Goal: Task Accomplishment & Management: Use online tool/utility

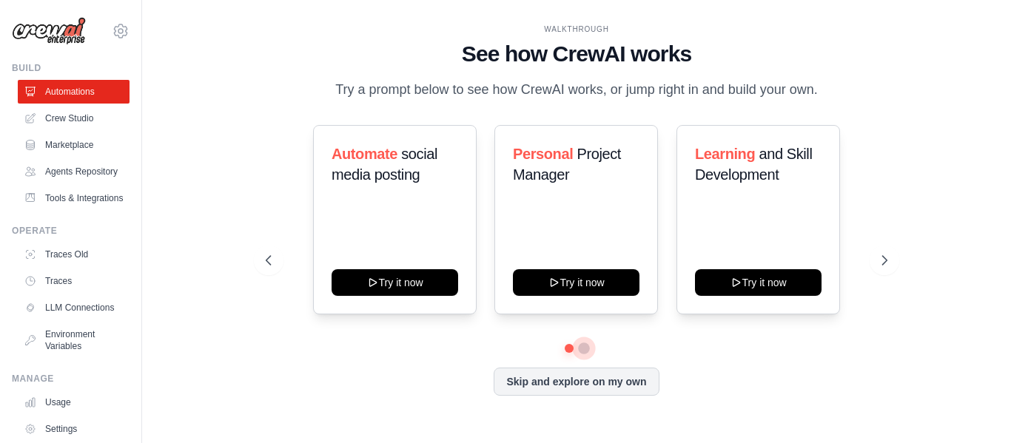
click at [584, 352] on button at bounding box center [584, 349] width 12 height 12
click at [584, 352] on button at bounding box center [584, 348] width 10 height 10
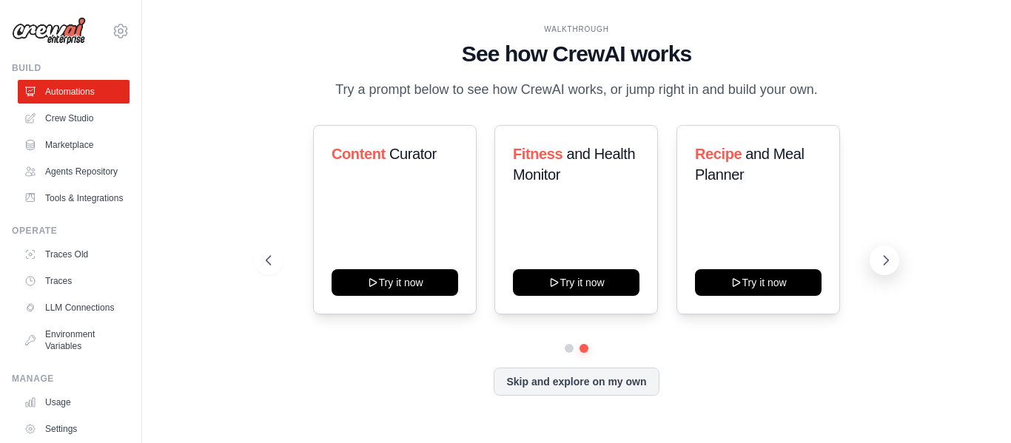
click at [887, 260] on icon at bounding box center [886, 260] width 4 height 9
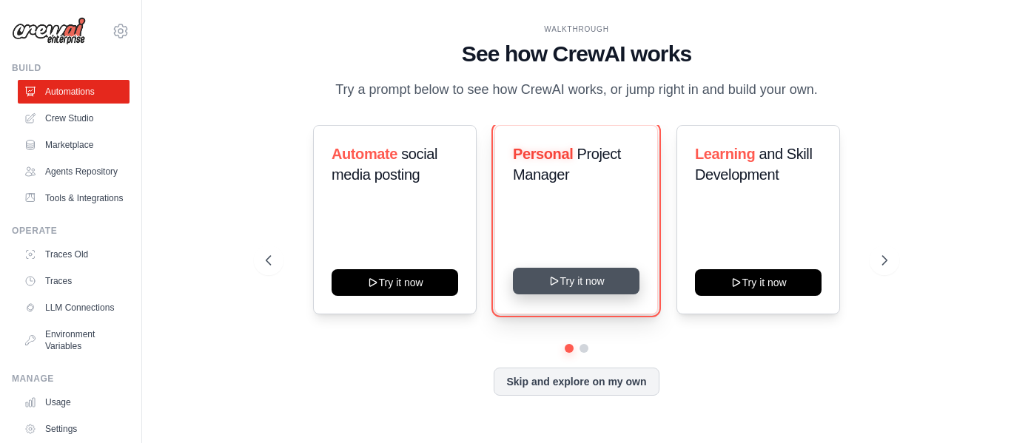
click at [579, 283] on button "Try it now" at bounding box center [576, 281] width 127 height 27
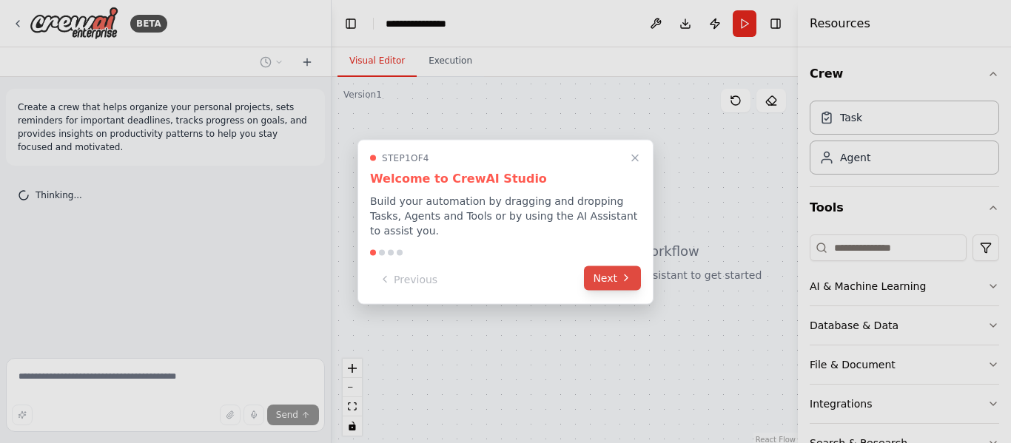
click at [604, 275] on button "Next" at bounding box center [612, 278] width 57 height 24
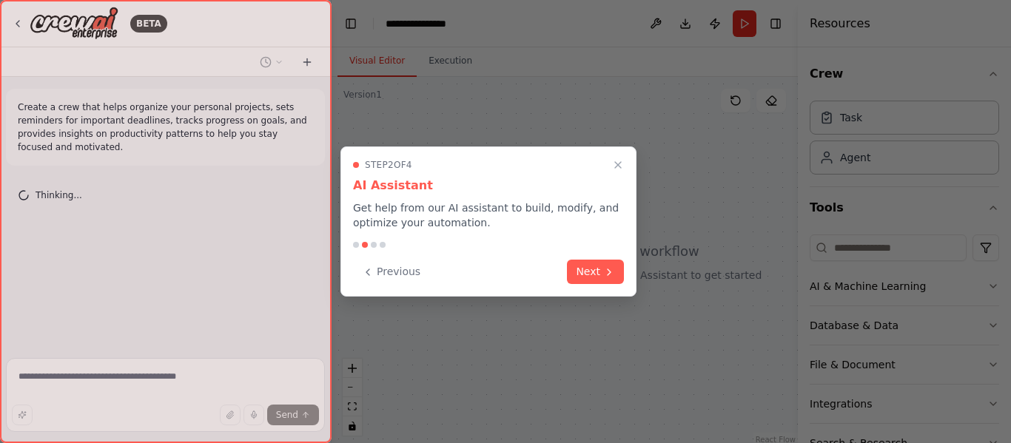
click at [604, 275] on icon at bounding box center [609, 272] width 12 height 12
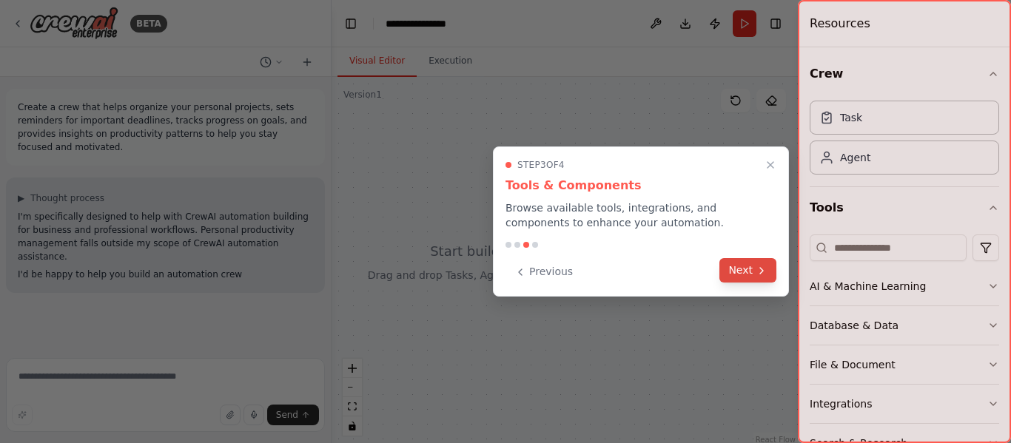
click at [748, 272] on button "Next" at bounding box center [747, 270] width 57 height 24
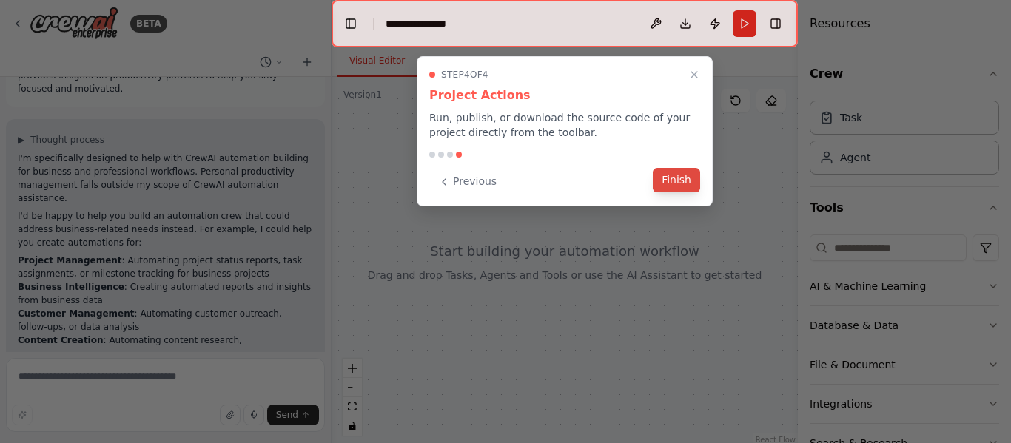
click at [685, 173] on button "Finish" at bounding box center [676, 180] width 47 height 24
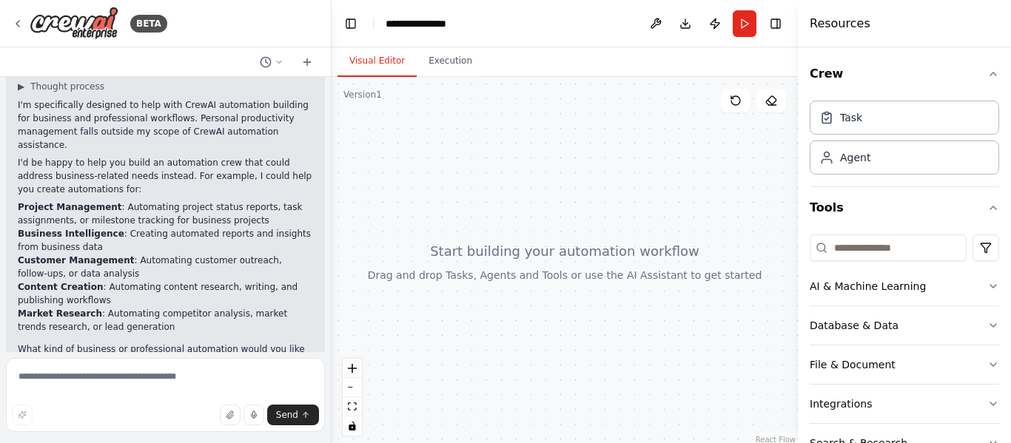
scroll to position [125, 0]
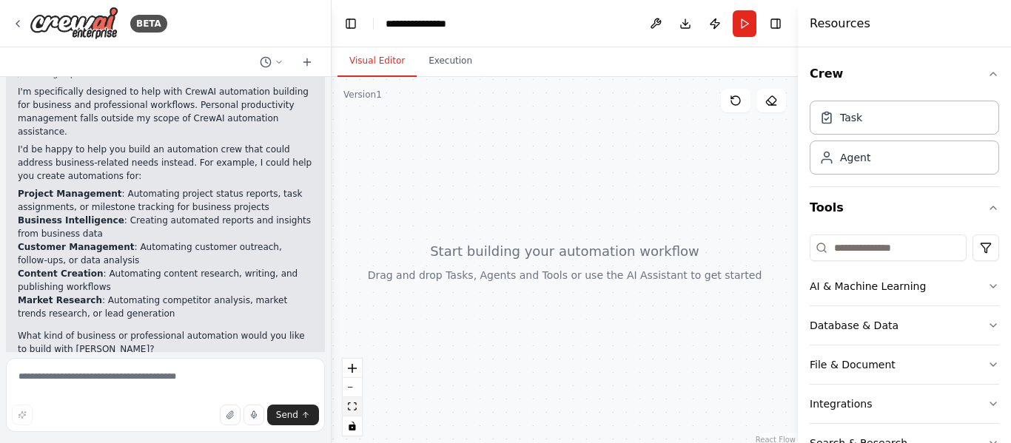
click at [351, 408] on icon "fit view" at bounding box center [352, 407] width 9 height 8
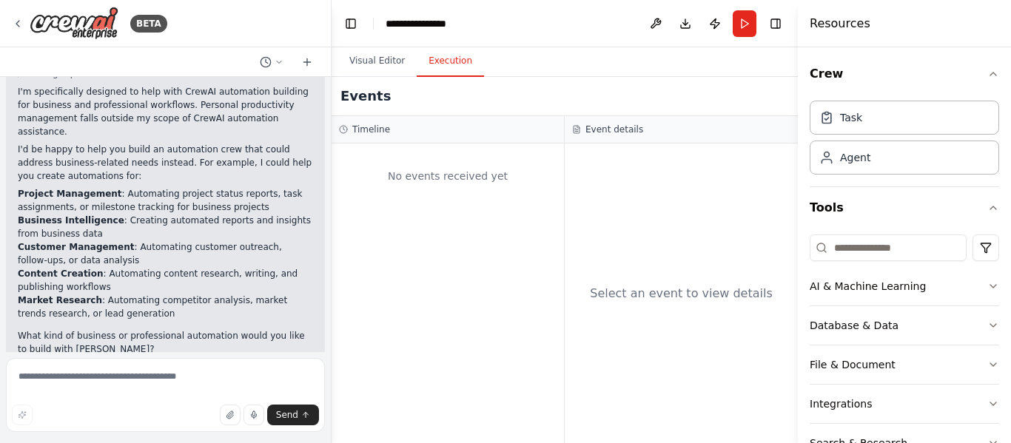
click at [446, 57] on button "Execution" at bounding box center [450, 61] width 67 height 31
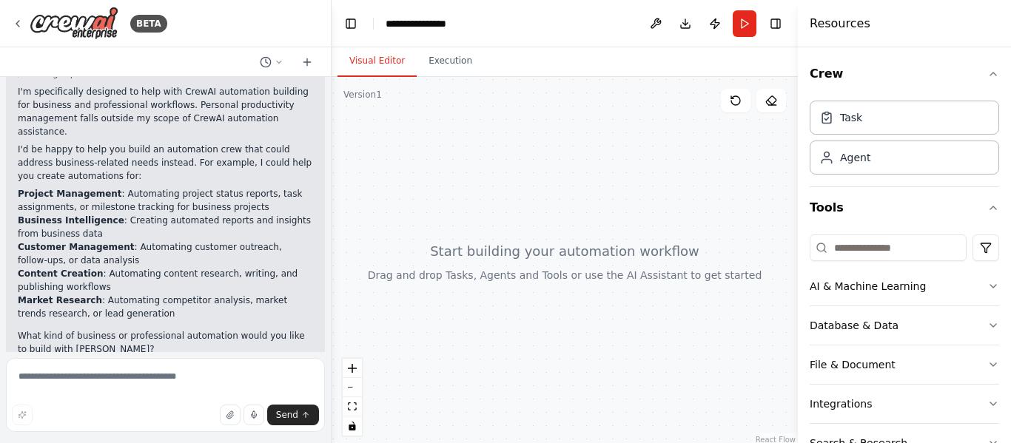
click at [377, 63] on button "Visual Editor" at bounding box center [376, 61] width 79 height 31
click at [539, 178] on div at bounding box center [564, 262] width 466 height 370
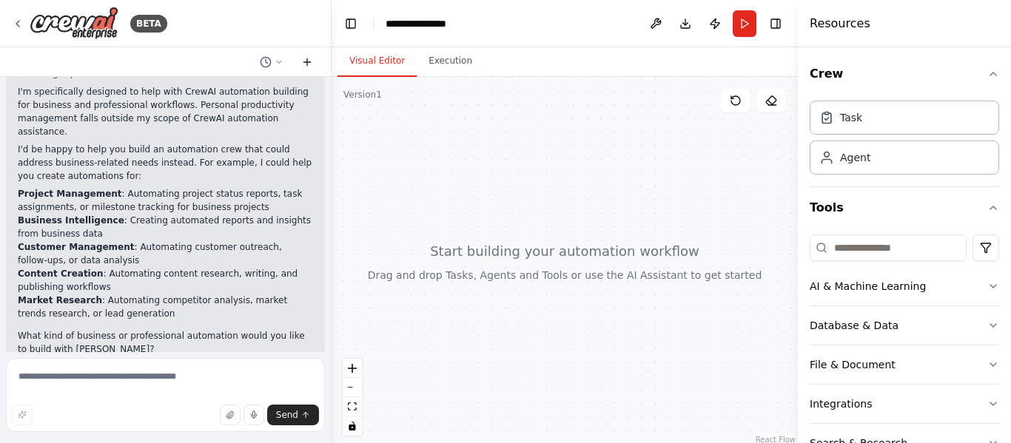
click at [312, 61] on icon at bounding box center [307, 62] width 12 height 12
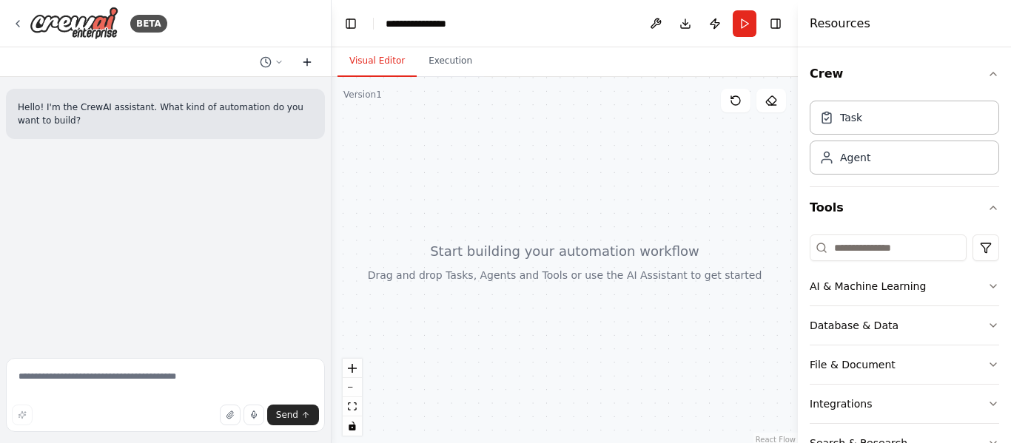
click at [312, 61] on icon at bounding box center [307, 62] width 12 height 12
click at [351, 370] on icon "zoom in" at bounding box center [352, 368] width 9 height 9
click at [354, 368] on icon "zoom in" at bounding box center [352, 368] width 9 height 9
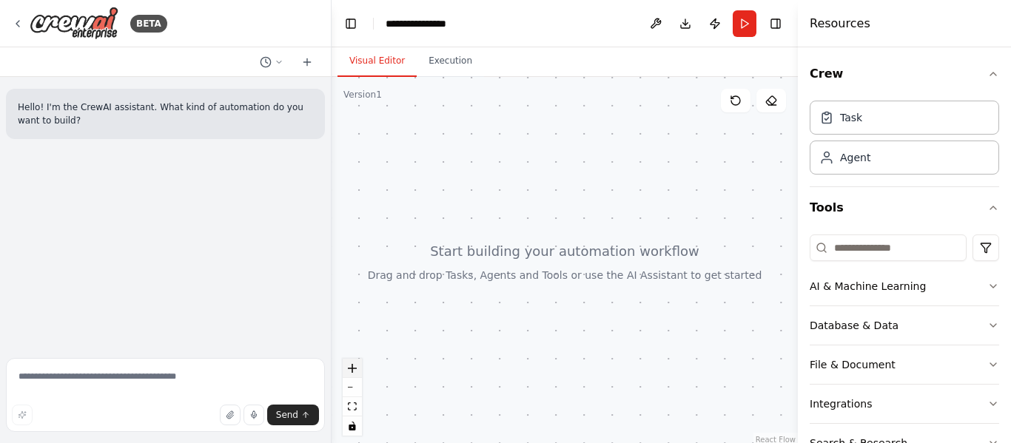
click at [354, 368] on icon "zoom in" at bounding box center [352, 368] width 9 height 9
click at [354, 368] on div "React Flow controls" at bounding box center [352, 397] width 19 height 77
click at [484, 130] on div at bounding box center [564, 262] width 466 height 370
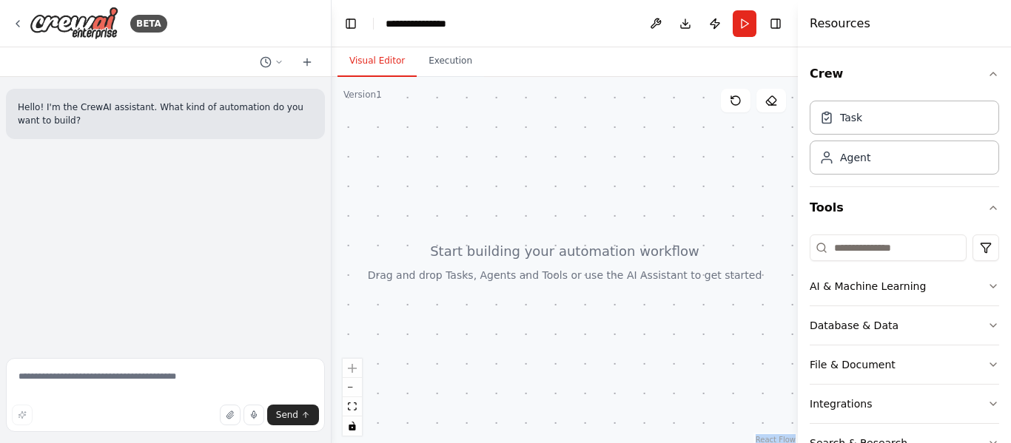
click at [484, 130] on div at bounding box center [564, 262] width 466 height 370
click at [771, 105] on icon at bounding box center [772, 105] width 7 height 0
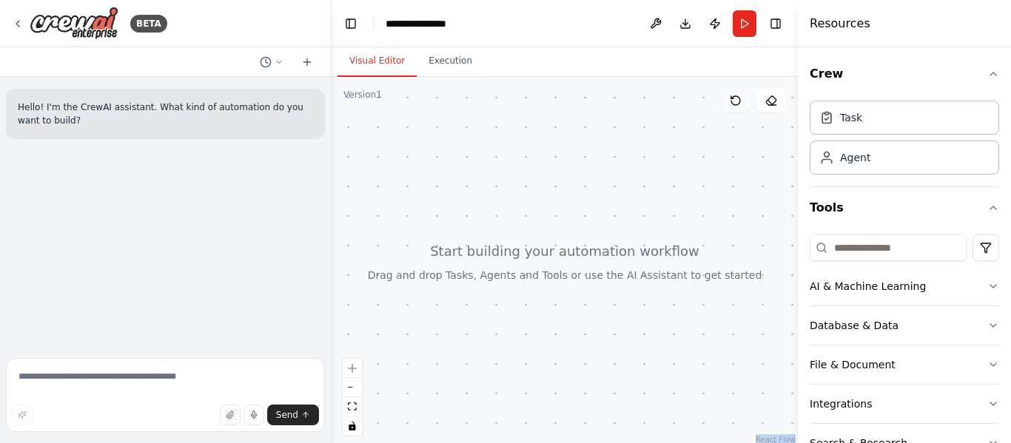
click at [735, 103] on icon at bounding box center [736, 101] width 12 height 12
click at [659, 22] on button at bounding box center [656, 23] width 24 height 27
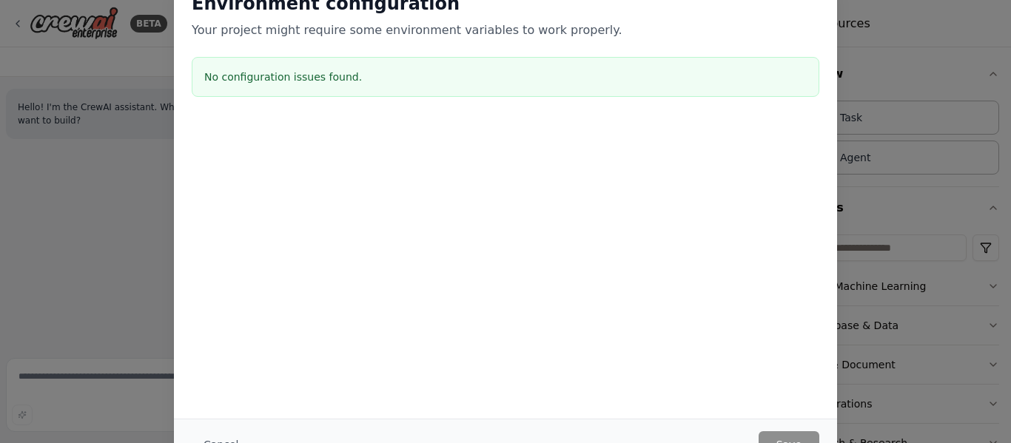
click at [872, 58] on div "Environment configuration Your project might require some environment variables…" at bounding box center [505, 221] width 1011 height 443
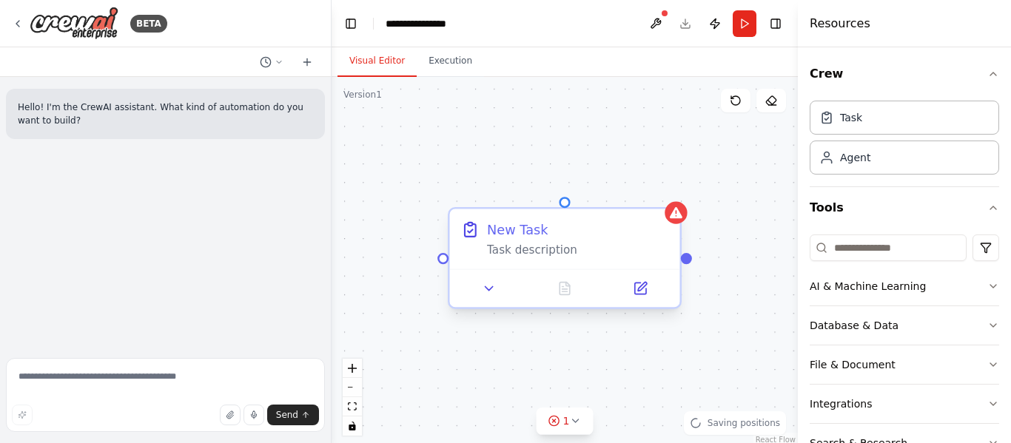
click at [553, 255] on div "Task description" at bounding box center [577, 250] width 181 height 15
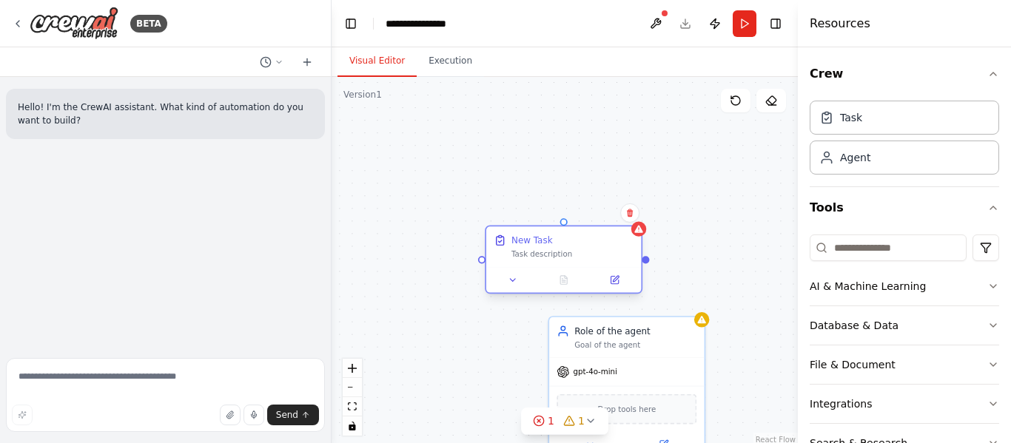
click at [553, 255] on div "Task description" at bounding box center [572, 254] width 122 height 10
click at [531, 236] on div "New Task" at bounding box center [531, 240] width 41 height 13
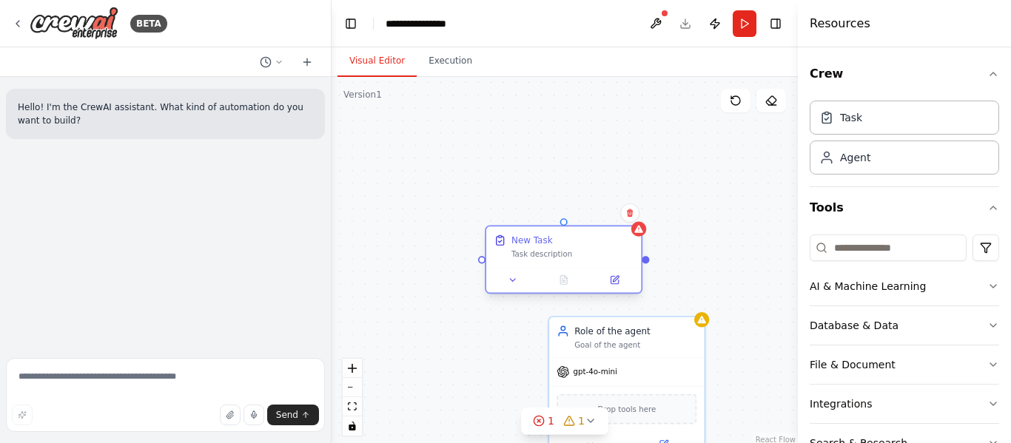
click at [539, 254] on div "Task description" at bounding box center [572, 254] width 122 height 10
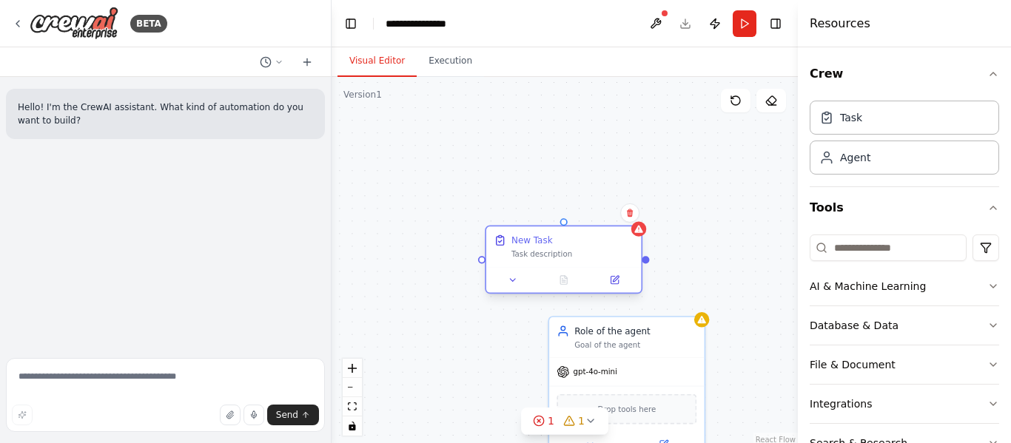
click at [539, 254] on div "Task description" at bounding box center [572, 254] width 122 height 10
click at [525, 255] on div "Task description" at bounding box center [572, 254] width 122 height 10
drag, startPoint x: 525, startPoint y: 255, endPoint x: 516, endPoint y: 254, distance: 9.0
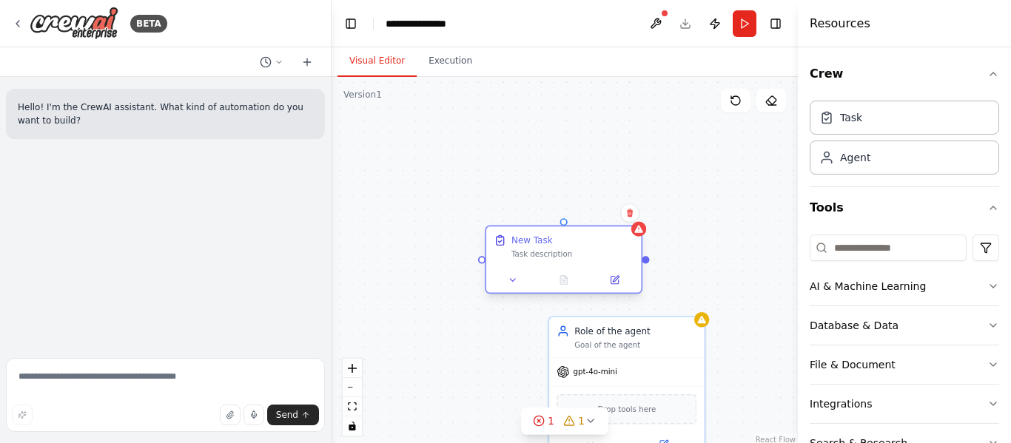
click at [516, 254] on div "Task description" at bounding box center [572, 254] width 122 height 10
click at [616, 281] on icon at bounding box center [613, 279] width 7 height 7
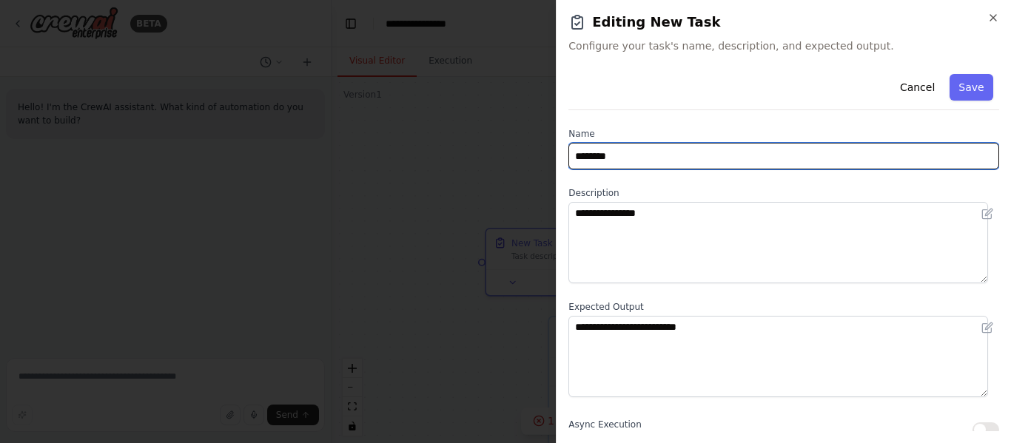
click at [626, 158] on input "********" at bounding box center [783, 156] width 431 height 27
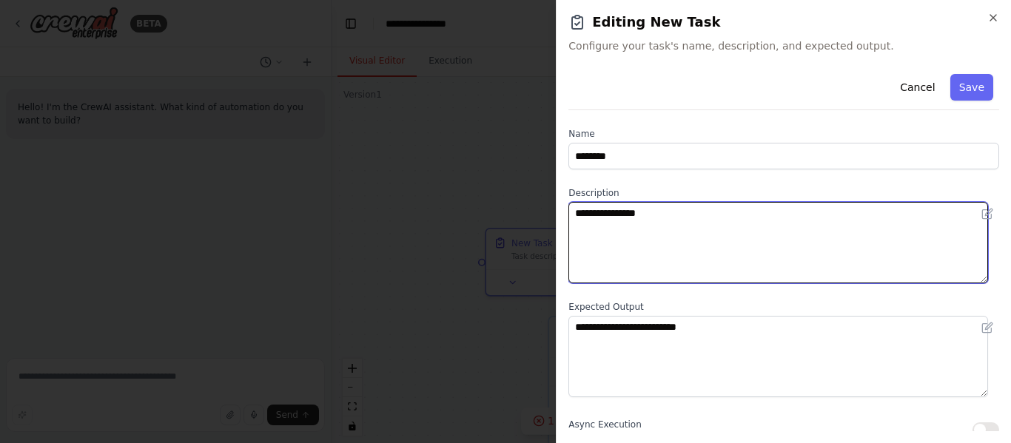
click at [640, 244] on textarea "**********" at bounding box center [778, 242] width 420 height 81
type textarea "*********"
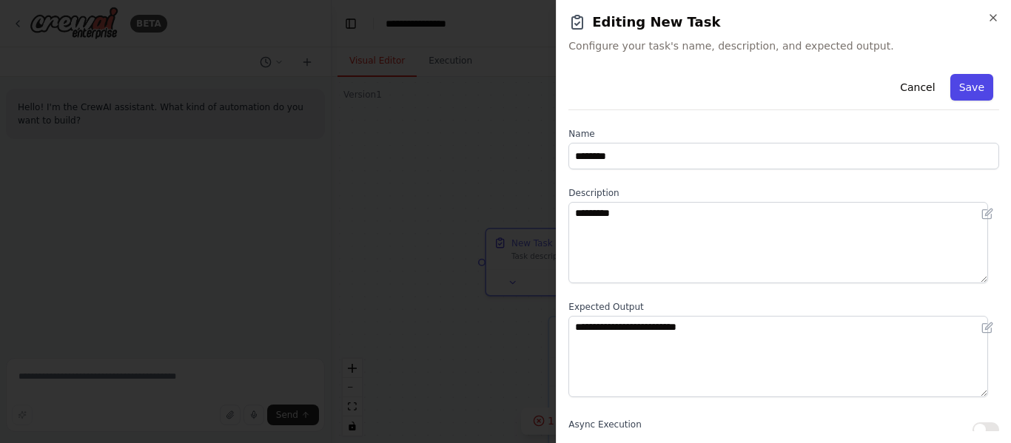
click at [952, 81] on button "Save" at bounding box center [971, 87] width 43 height 27
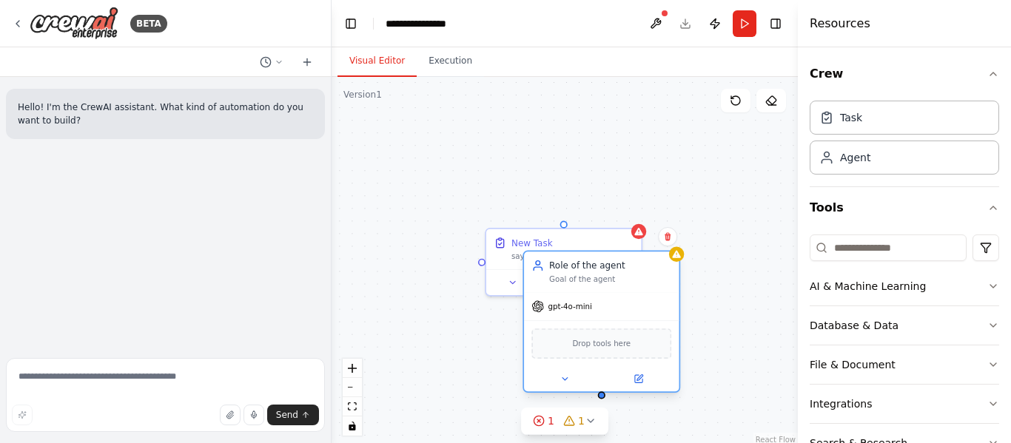
drag, startPoint x: 657, startPoint y: 350, endPoint x: 634, endPoint y: 278, distance: 75.4
click at [634, 278] on div "Role of the agent Goal of the agent" at bounding box center [601, 272] width 155 height 40
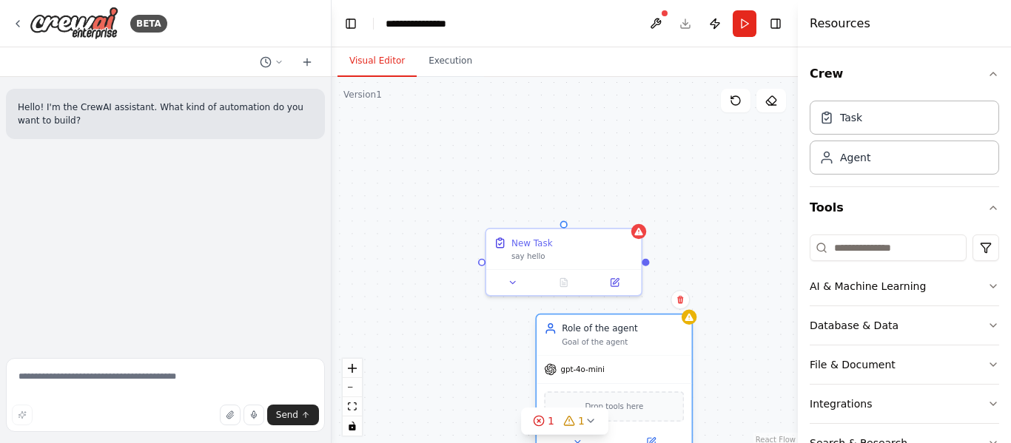
drag, startPoint x: 607, startPoint y: 269, endPoint x: 622, endPoint y: 328, distance: 61.0
click at [622, 328] on div "Role of the agent" at bounding box center [623, 329] width 122 height 13
drag, startPoint x: 645, startPoint y: 264, endPoint x: 641, endPoint y: 337, distance: 73.4
click at [641, 337] on div "New Task say hello Role of the agent Goal of the agent gpt-4o-mini Drop tools h…" at bounding box center [507, 259] width 397 height 315
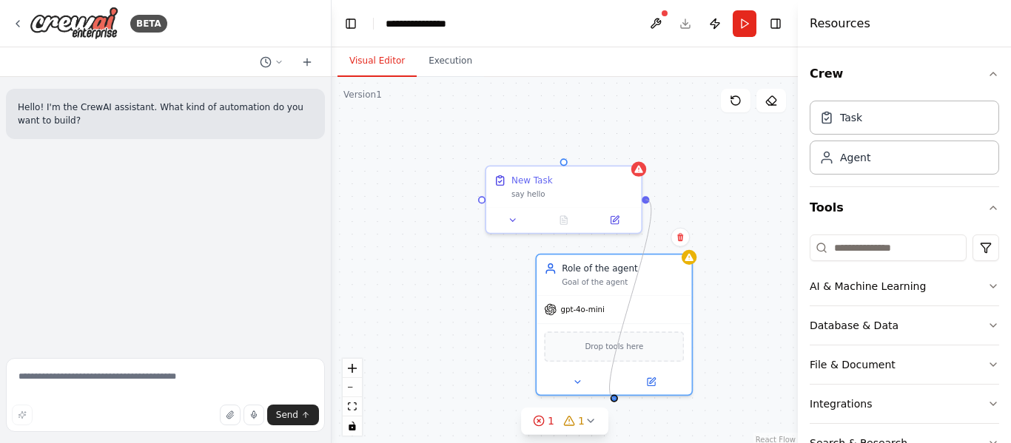
drag, startPoint x: 647, startPoint y: 263, endPoint x: 616, endPoint y: 401, distance: 142.0
click at [616, 401] on div "New Task say hello Role of the agent Goal of the agent gpt-4o-mini Drop tools h…" at bounding box center [564, 262] width 466 height 370
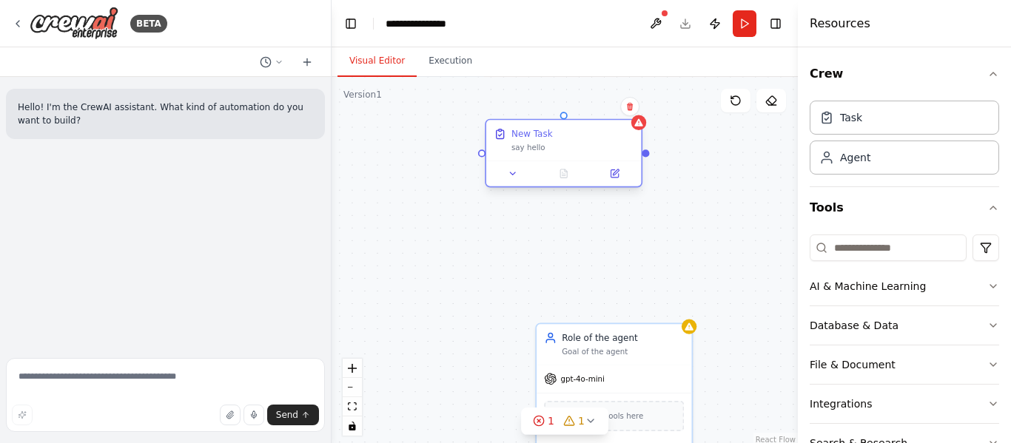
drag, startPoint x: 562, startPoint y: 172, endPoint x: 560, endPoint y: 121, distance: 50.4
click at [560, 121] on div "New Task say hello" at bounding box center [563, 140] width 155 height 40
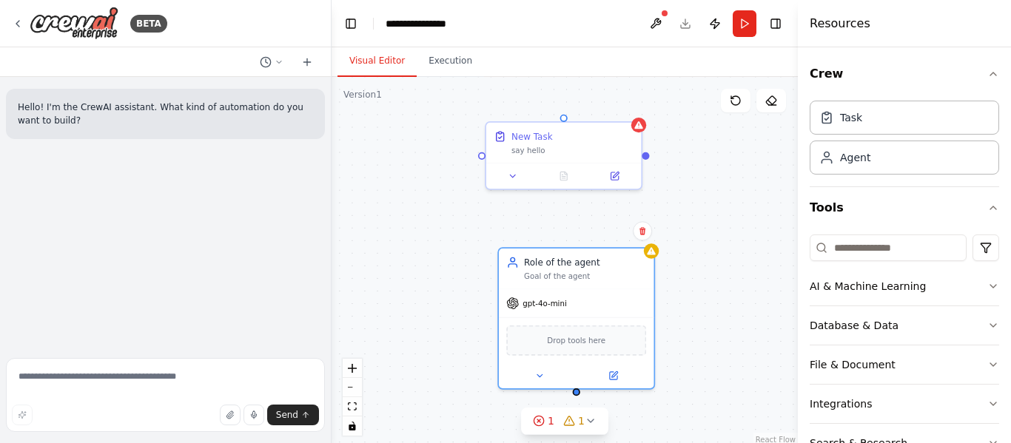
drag, startPoint x: 611, startPoint y: 326, endPoint x: 570, endPoint y: 243, distance: 92.0
click at [570, 243] on div "New Task say hello Role of the agent Goal of the agent gpt-4o-mini Drop tools h…" at bounding box center [564, 262] width 466 height 370
drag, startPoint x: 577, startPoint y: 391, endPoint x: 556, endPoint y: 185, distance: 206.8
click at [556, 185] on div "New Task say hello Role of the agent Goal of the agent gpt-4o-mini Drop tools h…" at bounding box center [507, 266] width 397 height 315
click at [514, 179] on button at bounding box center [512, 173] width 43 height 15
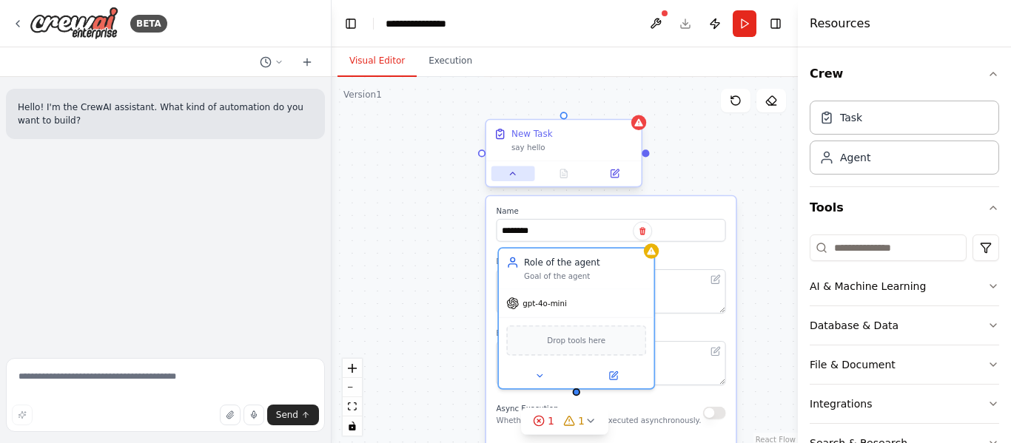
click at [514, 179] on button at bounding box center [512, 173] width 43 height 15
click at [619, 376] on button at bounding box center [612, 373] width 71 height 15
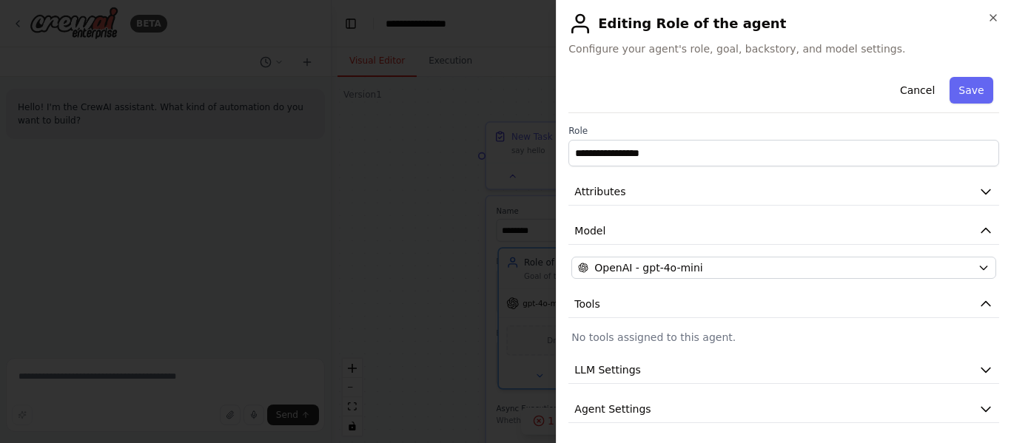
scroll to position [43, 0]
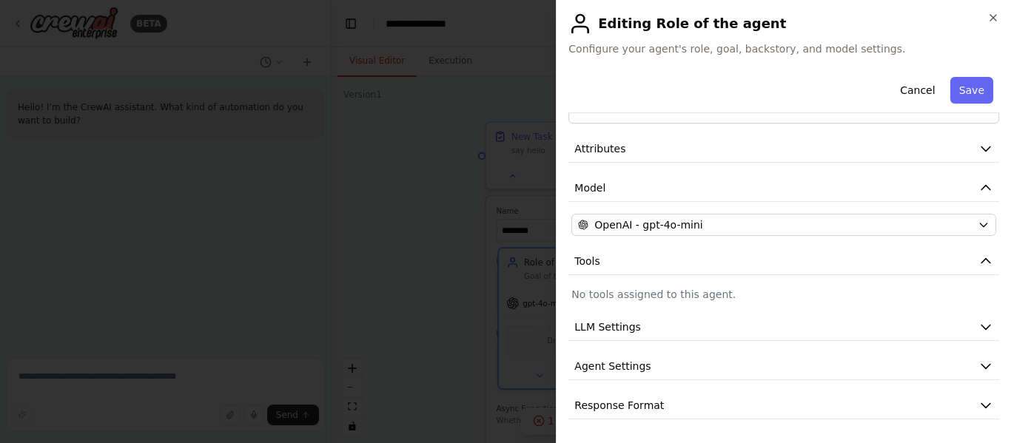
click at [997, 11] on div "**********" at bounding box center [783, 221] width 455 height 443
click at [994, 15] on icon "button" at bounding box center [993, 18] width 12 height 12
